Goal: Task Accomplishment & Management: Manage account settings

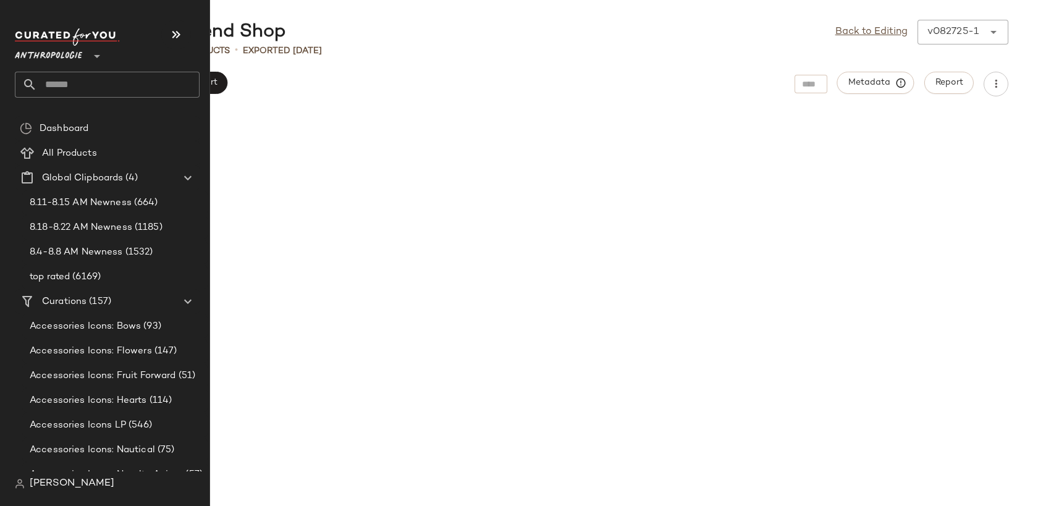
scroll to position [1191, 0]
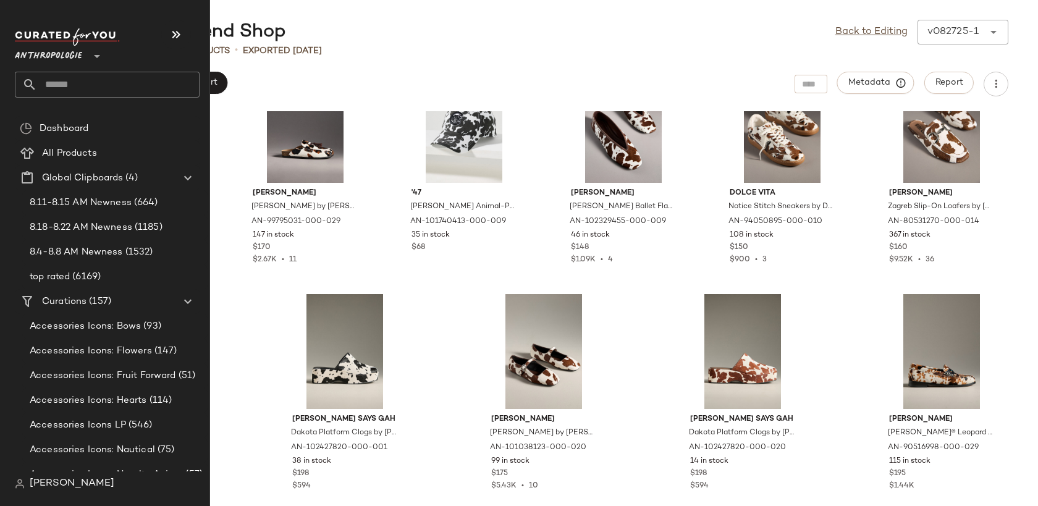
click at [66, 54] on span "Anthropologie" at bounding box center [48, 53] width 67 height 22
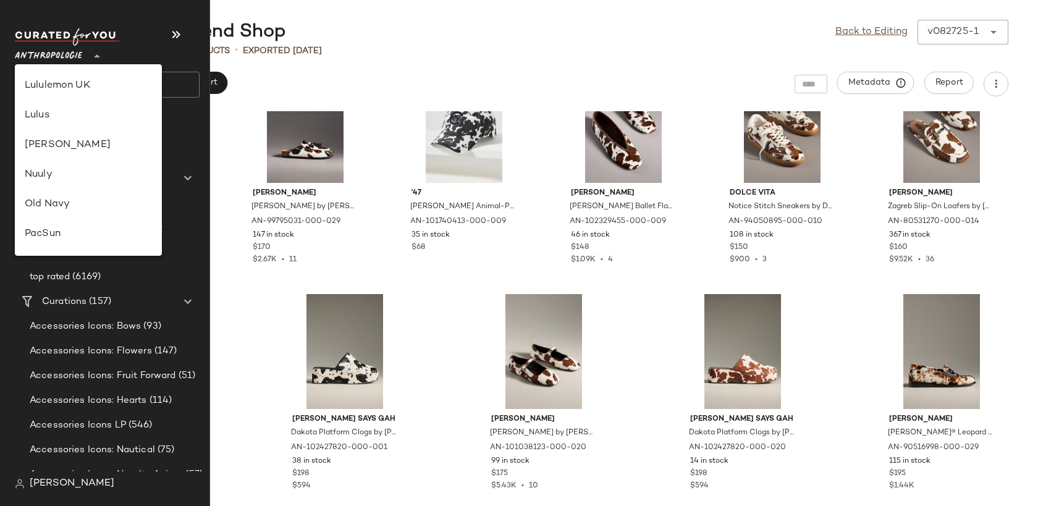
scroll to position [708, 0]
click at [70, 235] on div "Zenni" at bounding box center [88, 236] width 127 height 15
type input "**"
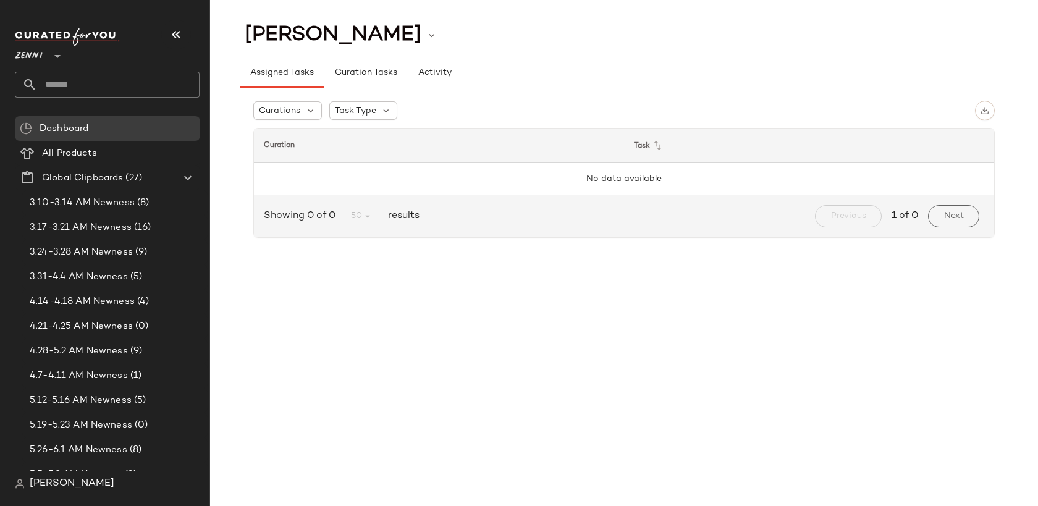
click at [56, 489] on span "[PERSON_NAME]" at bounding box center [72, 483] width 85 height 15
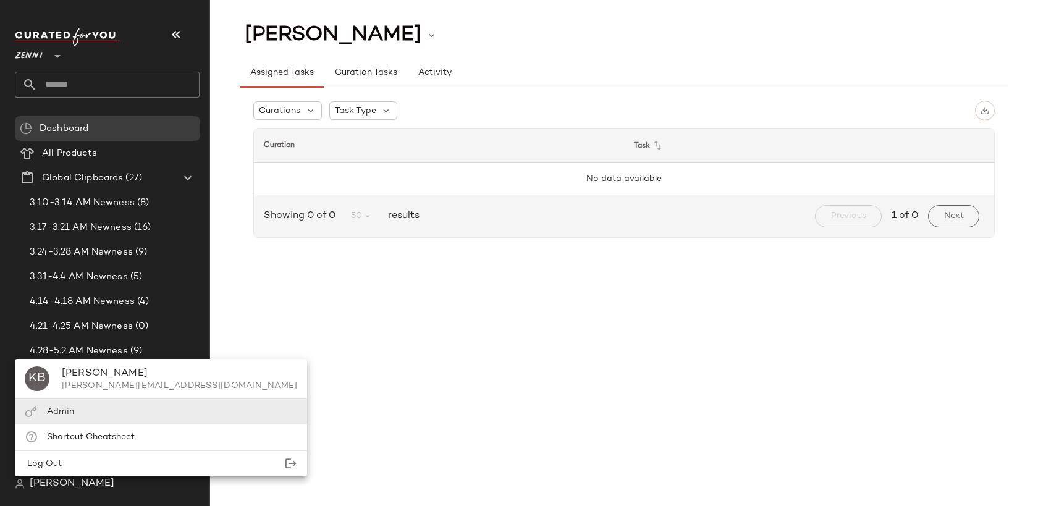
click at [70, 408] on span "Admin" at bounding box center [60, 411] width 27 height 9
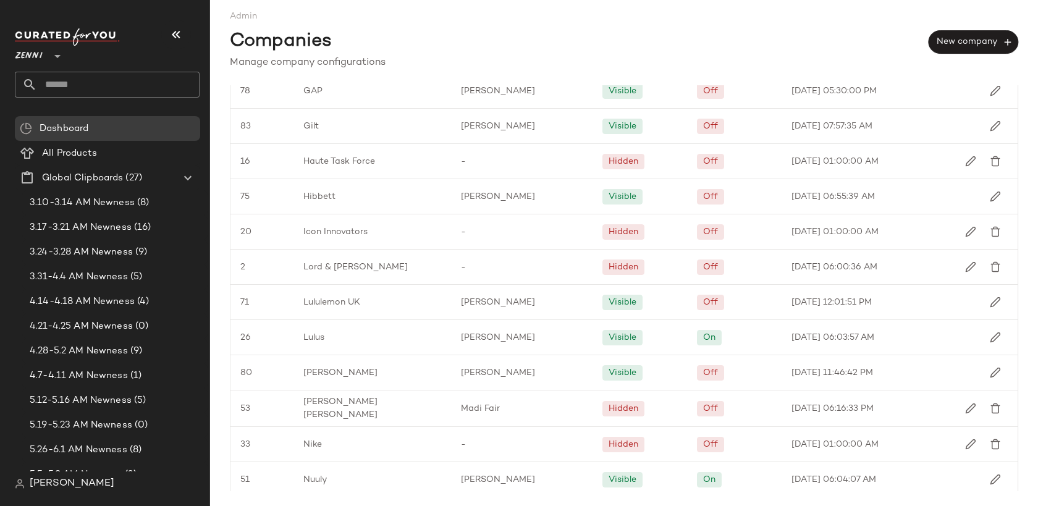
scroll to position [1434, 0]
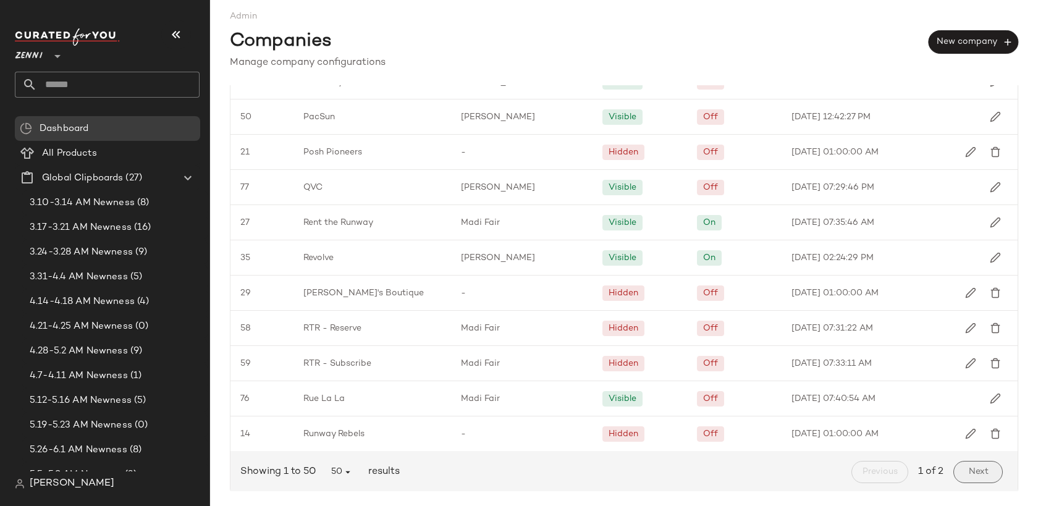
click at [977, 467] on span "Next" at bounding box center [978, 472] width 20 height 10
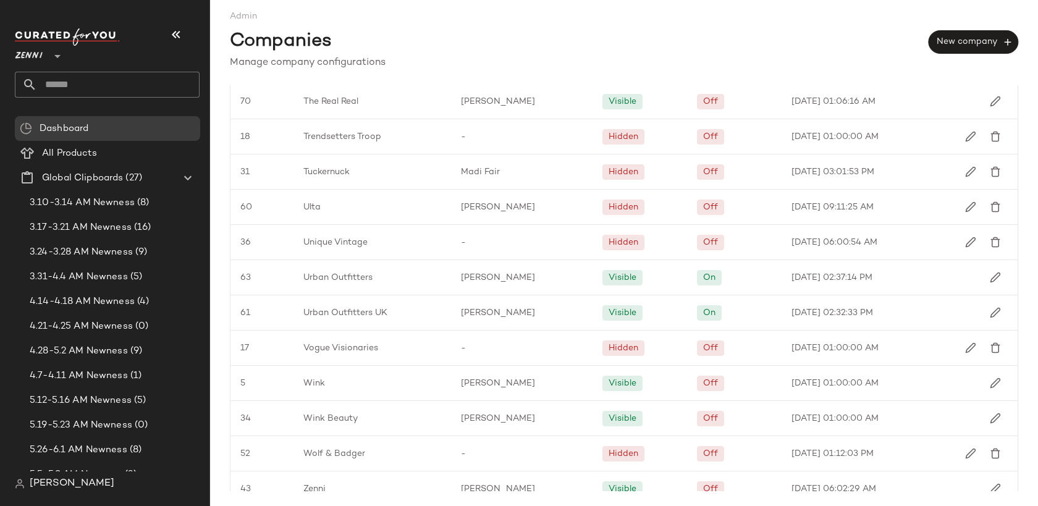
scroll to position [413, 0]
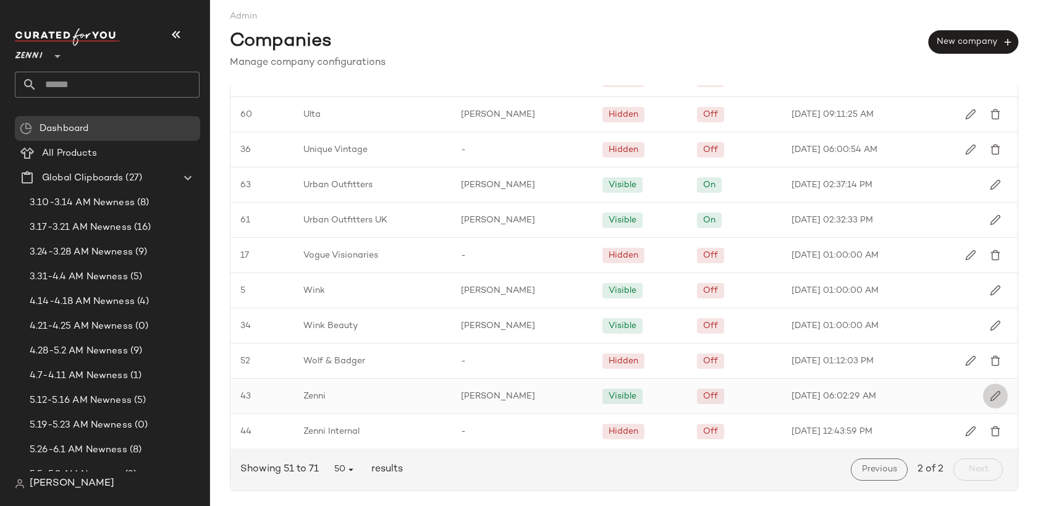
click at [994, 395] on button "button" at bounding box center [995, 396] width 25 height 25
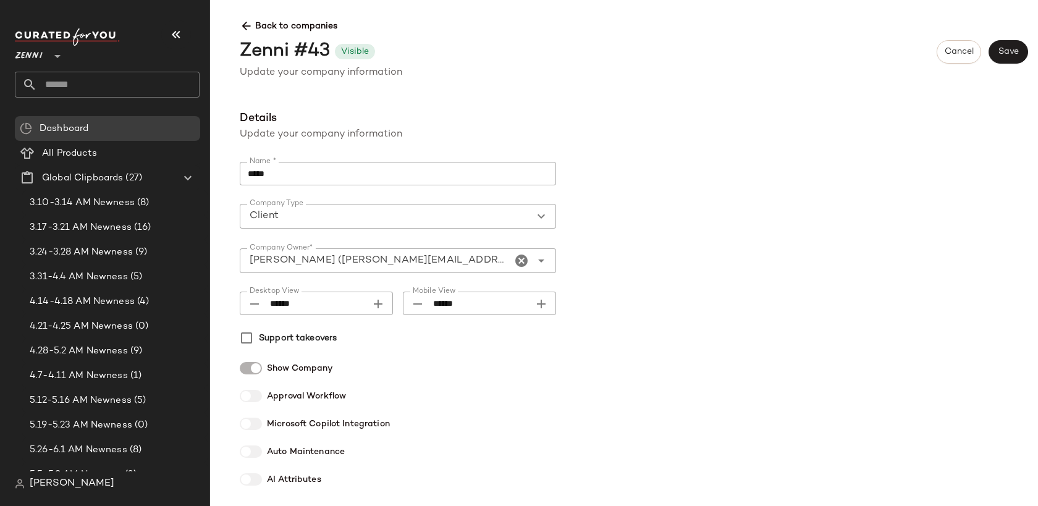
click at [255, 298] on icon "Desktop View prepended action" at bounding box center [254, 304] width 15 height 15
type input "******"
click at [1009, 51] on span "Save" at bounding box center [1008, 52] width 21 height 10
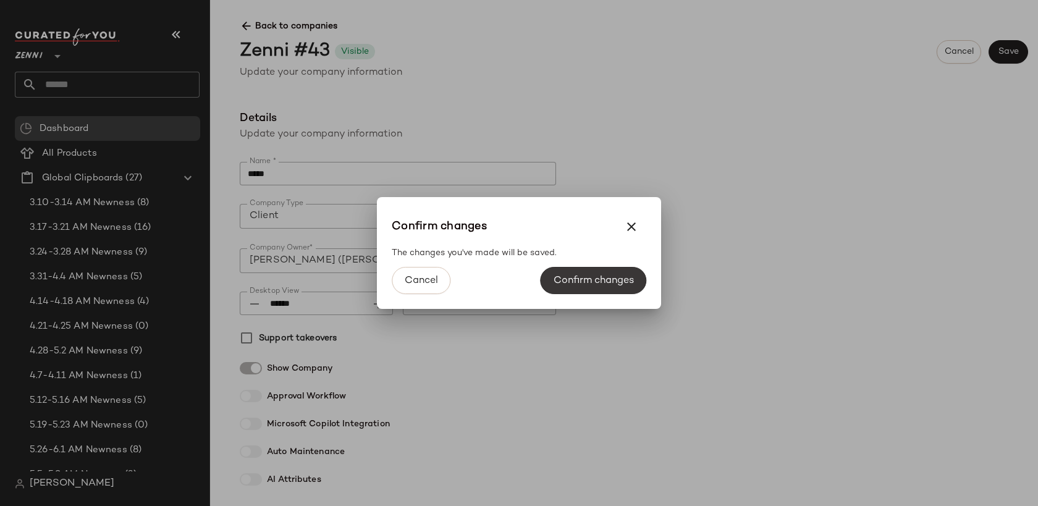
click at [587, 273] on button "Confirm changes" at bounding box center [594, 280] width 106 height 27
